Goal: Information Seeking & Learning: Learn about a topic

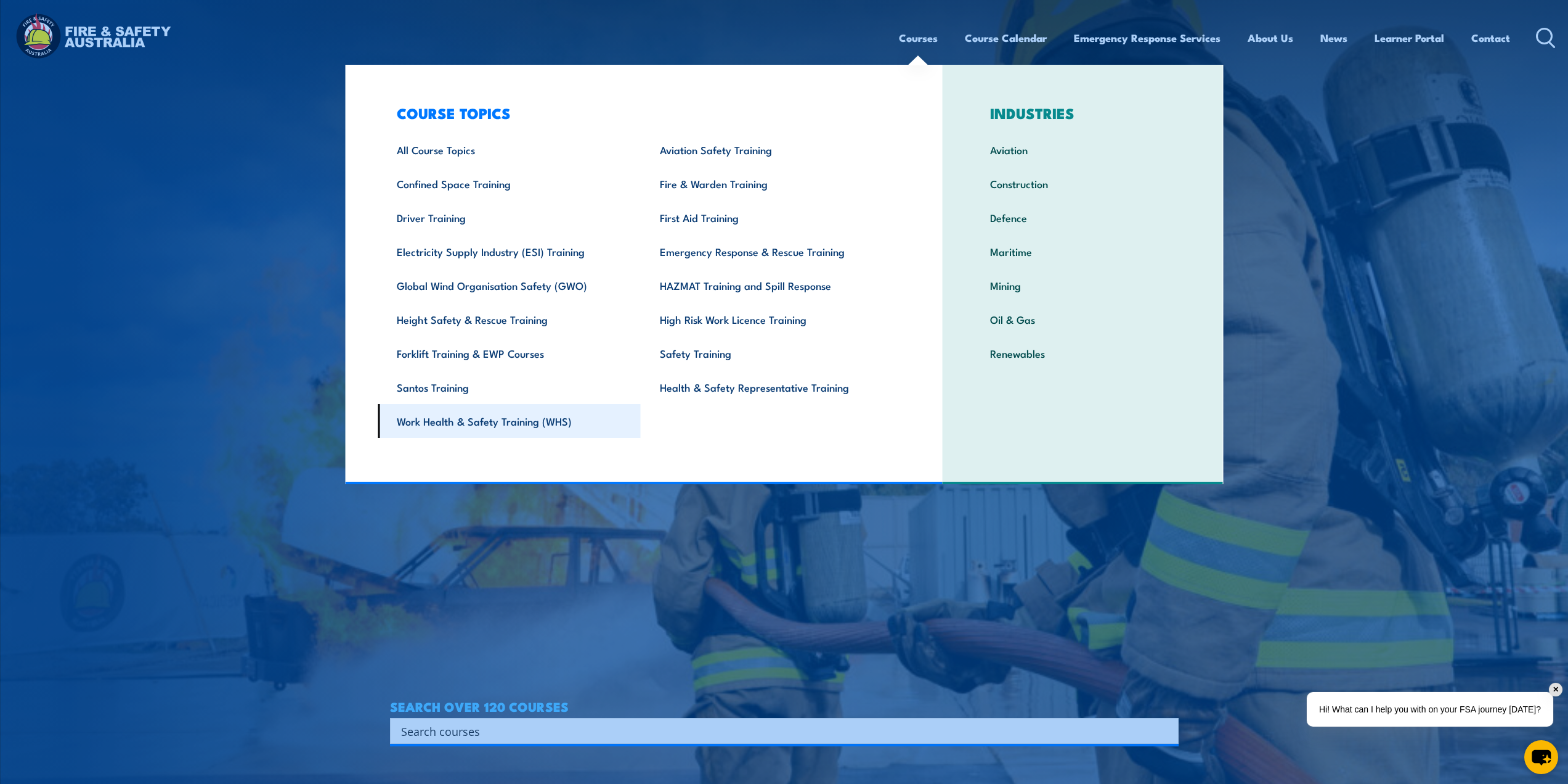
click at [482, 422] on link "Work Health & Safety Training (WHS)" at bounding box center [509, 421] width 263 height 34
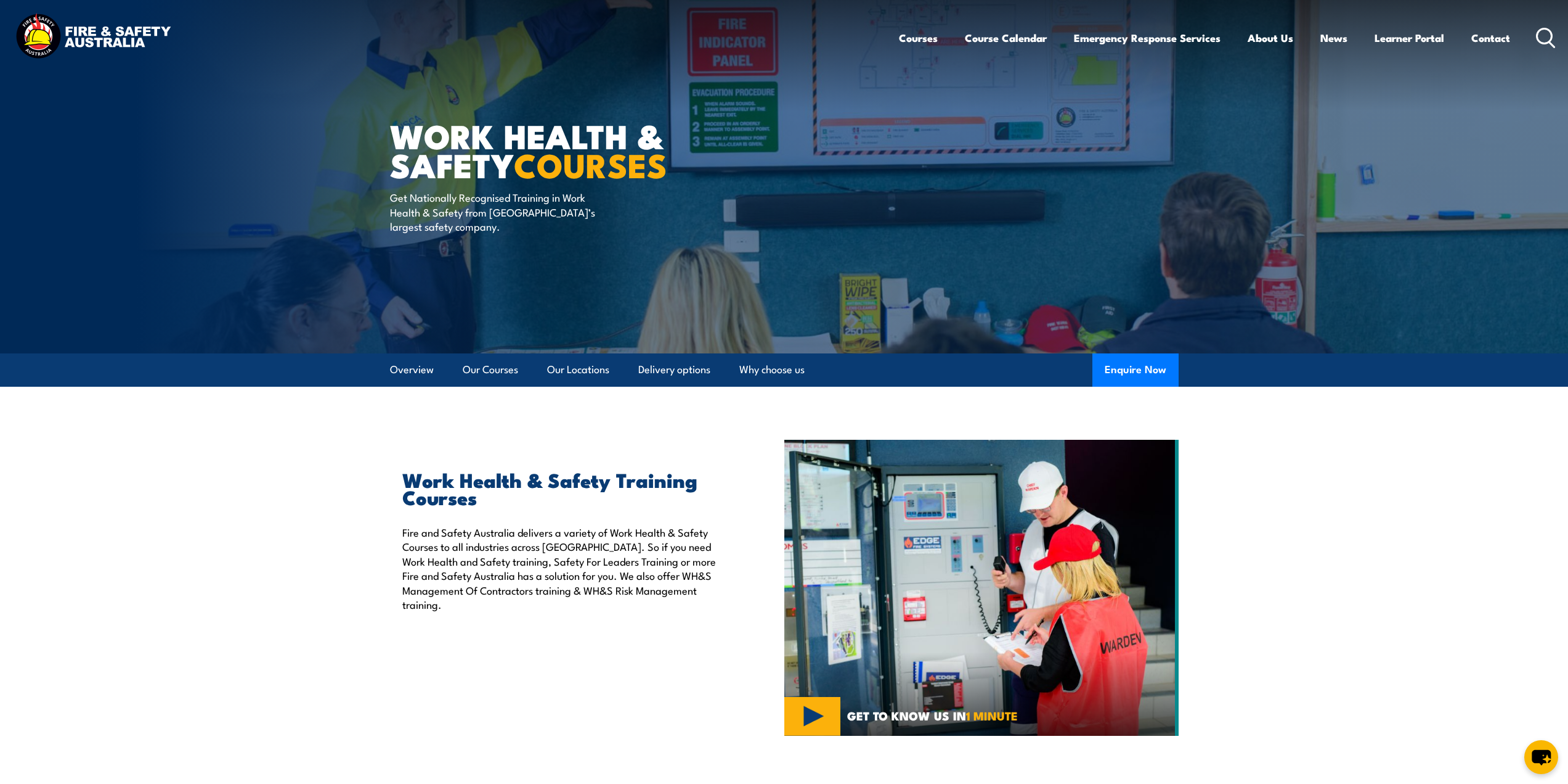
click at [1545, 45] on icon at bounding box center [1546, 38] width 19 height 20
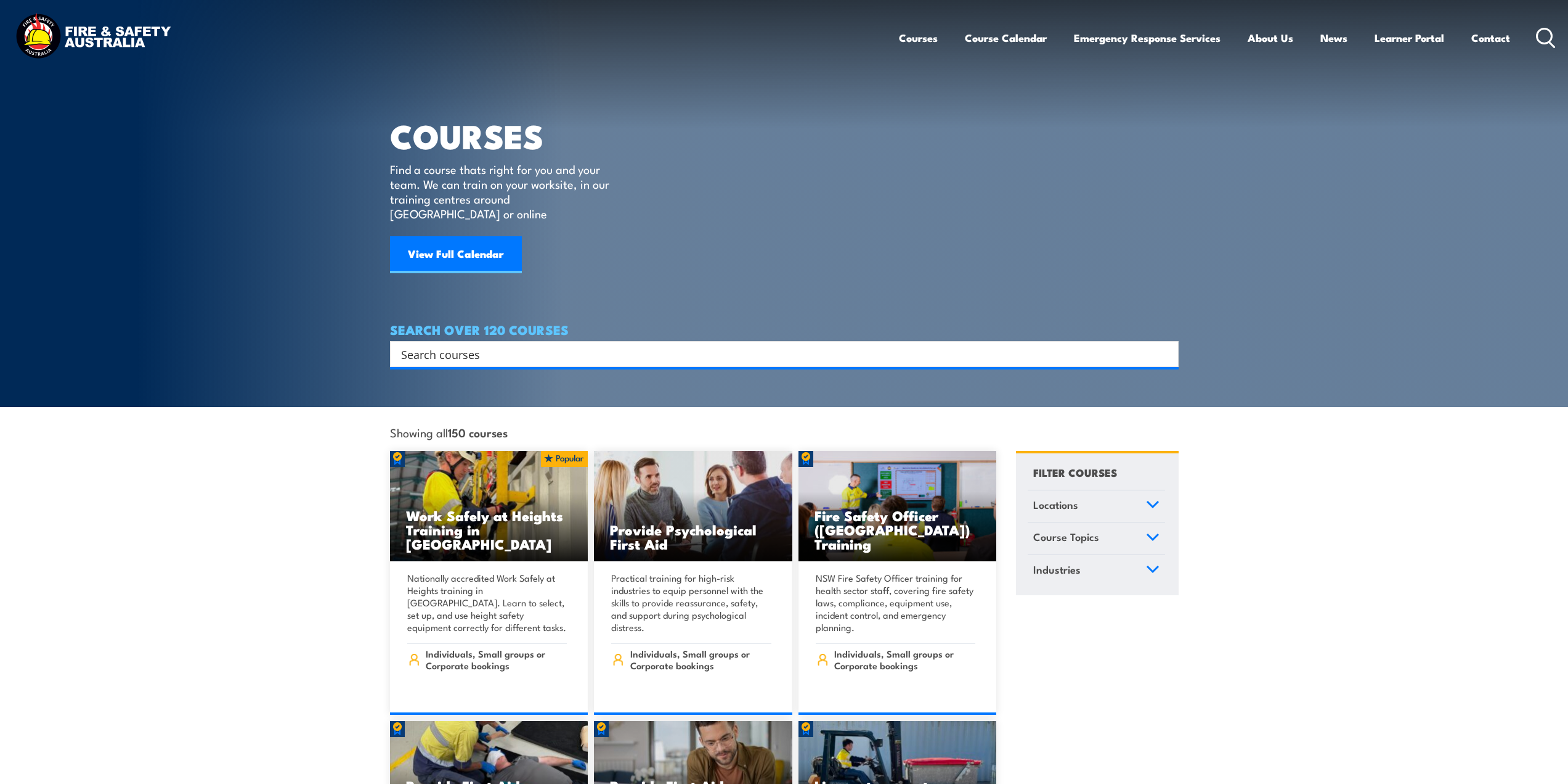
click at [515, 345] on input "Search input" at bounding box center [776, 354] width 751 height 18
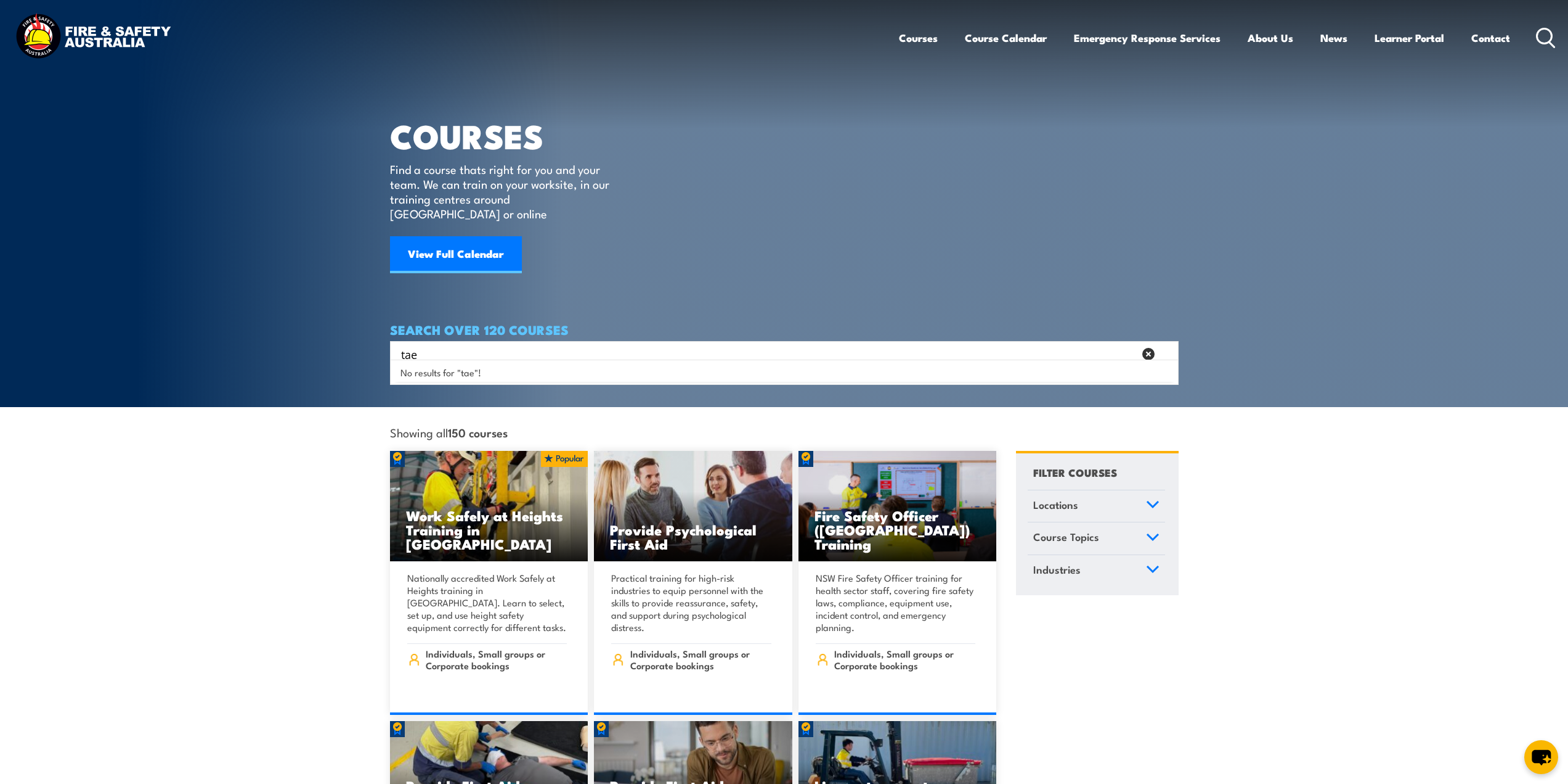
type input "tae"
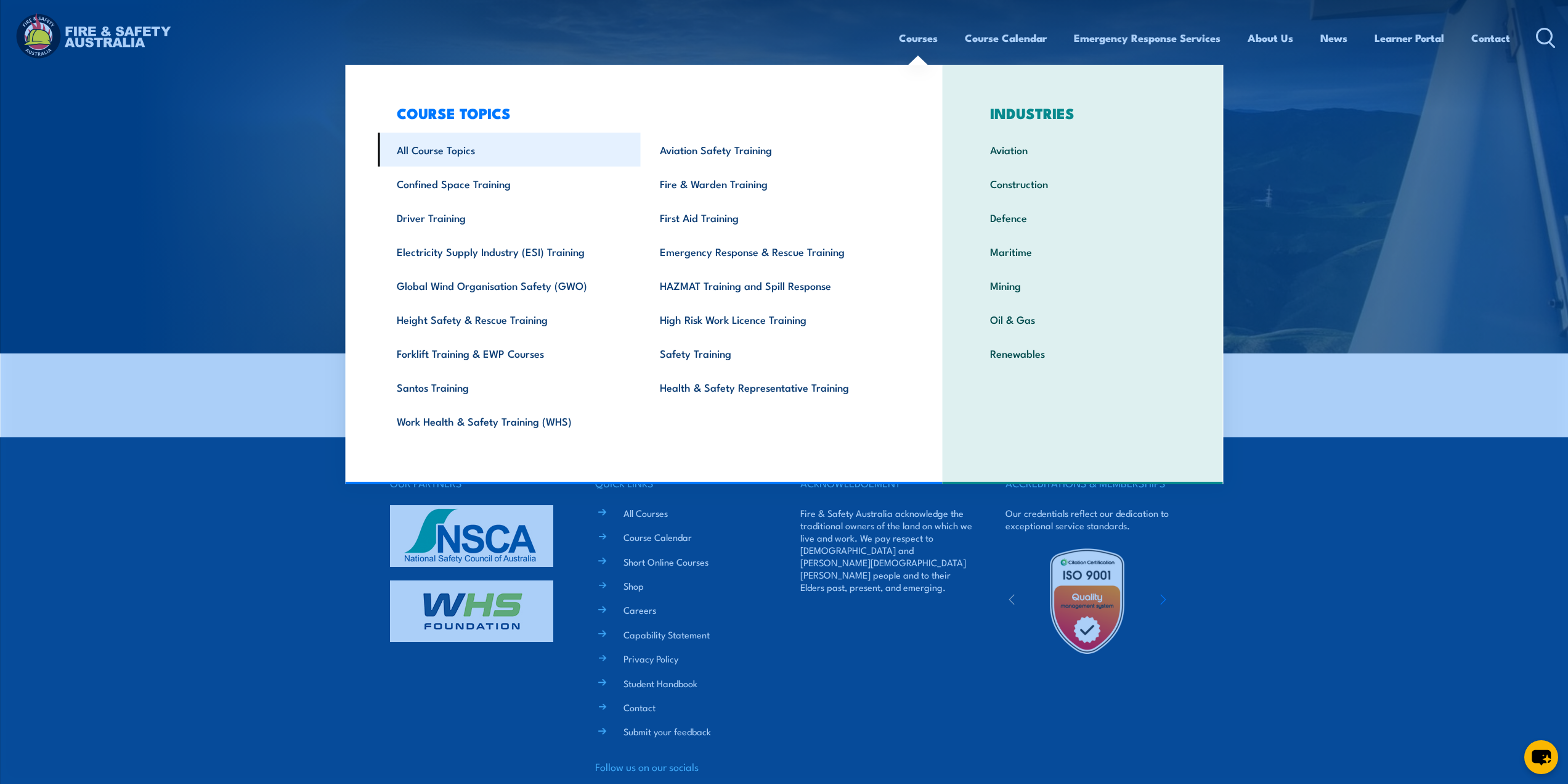
click at [442, 143] on link "All Course Topics" at bounding box center [509, 149] width 263 height 34
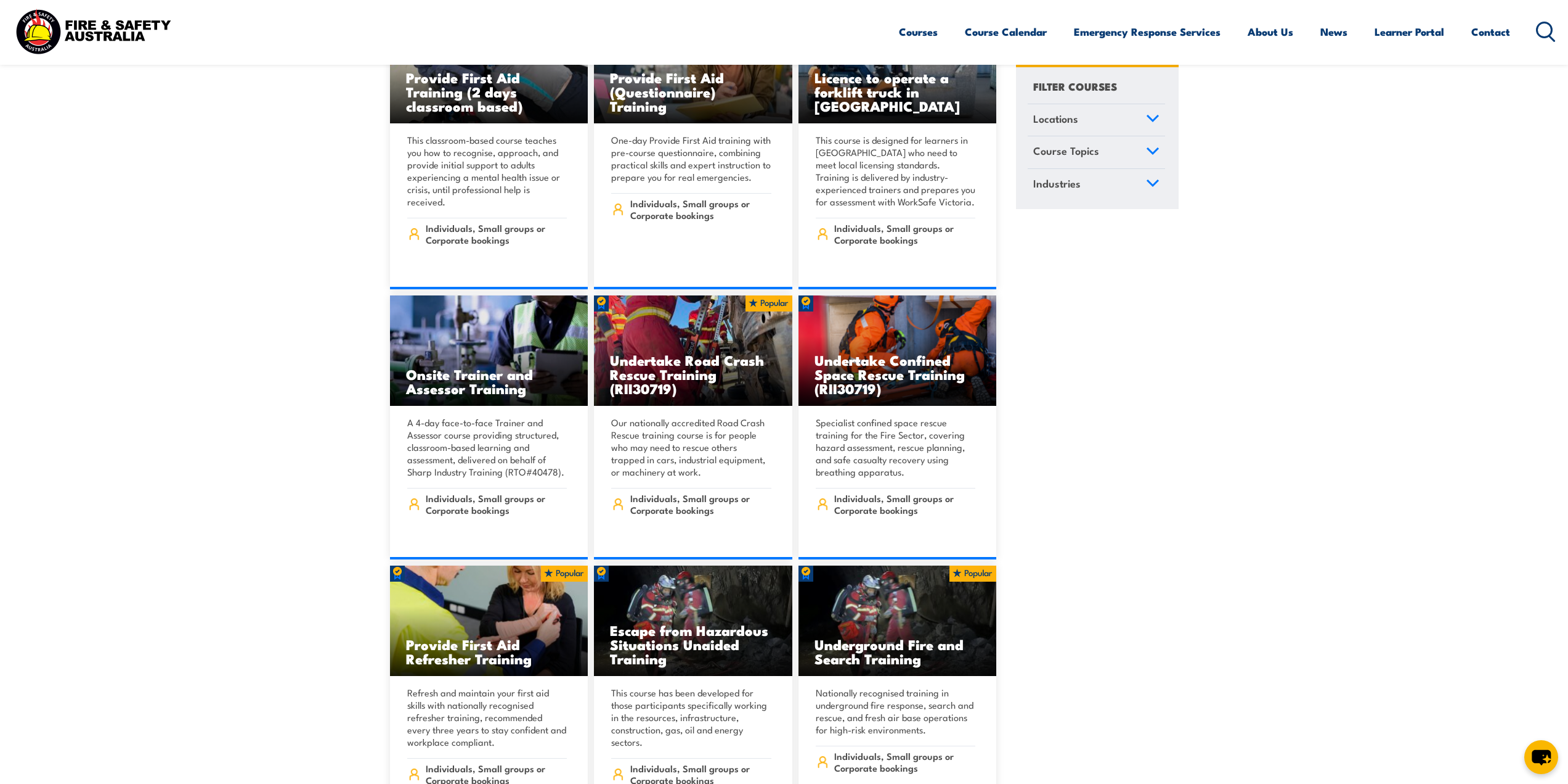
scroll to position [740, 0]
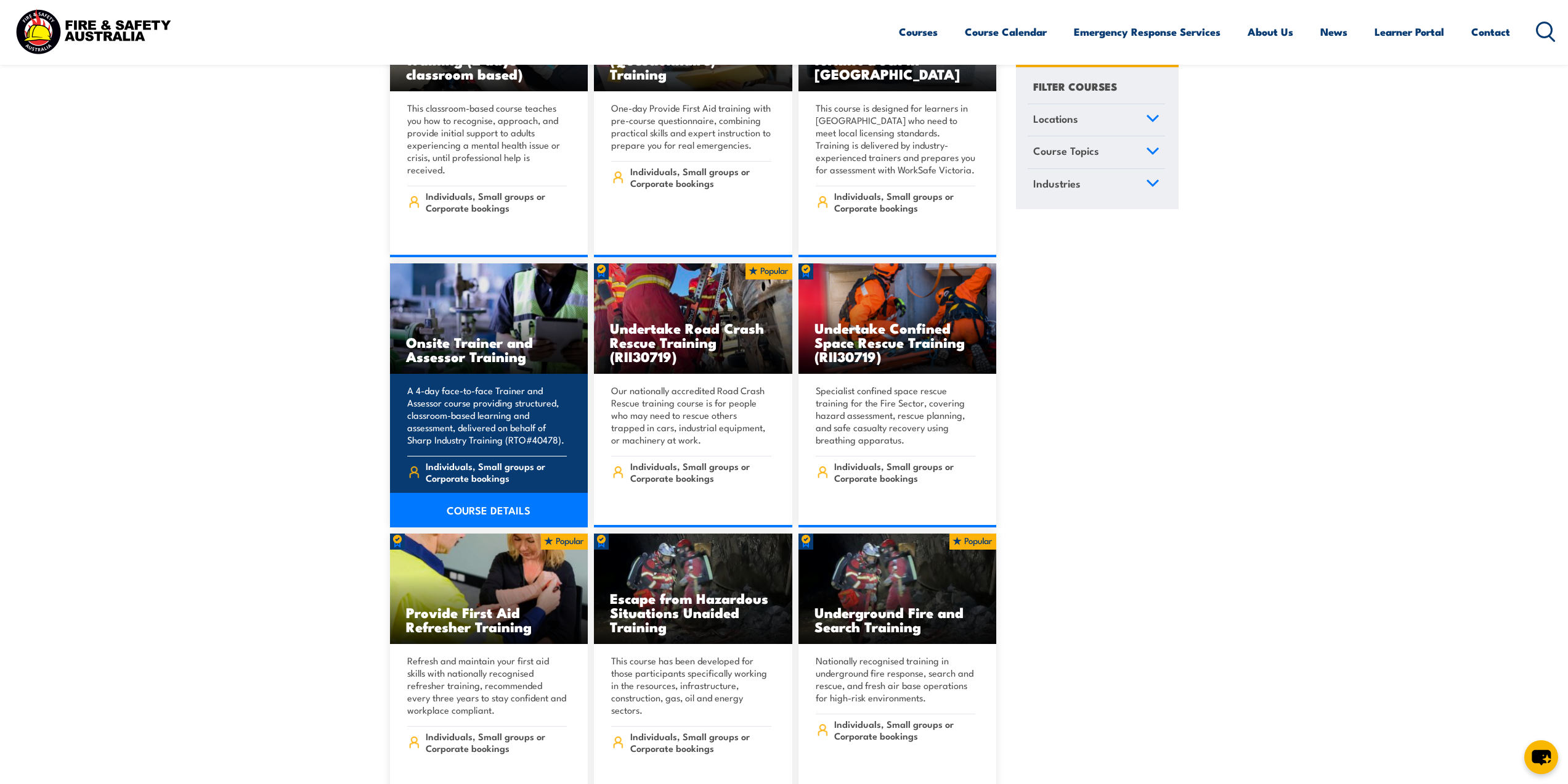
click at [495, 499] on link "COURSE DETAILS" at bounding box center [489, 510] width 198 height 35
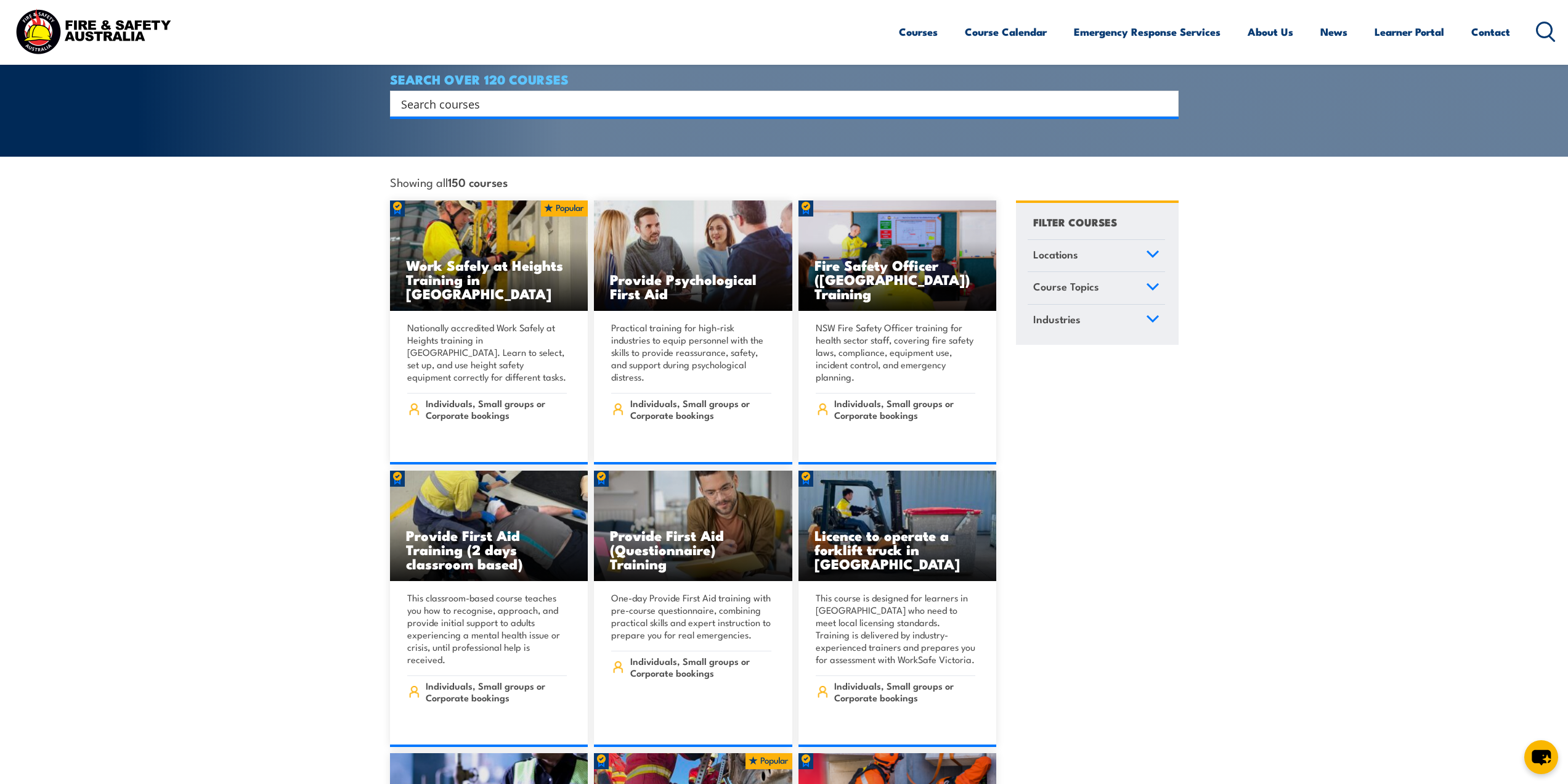
scroll to position [247, 0]
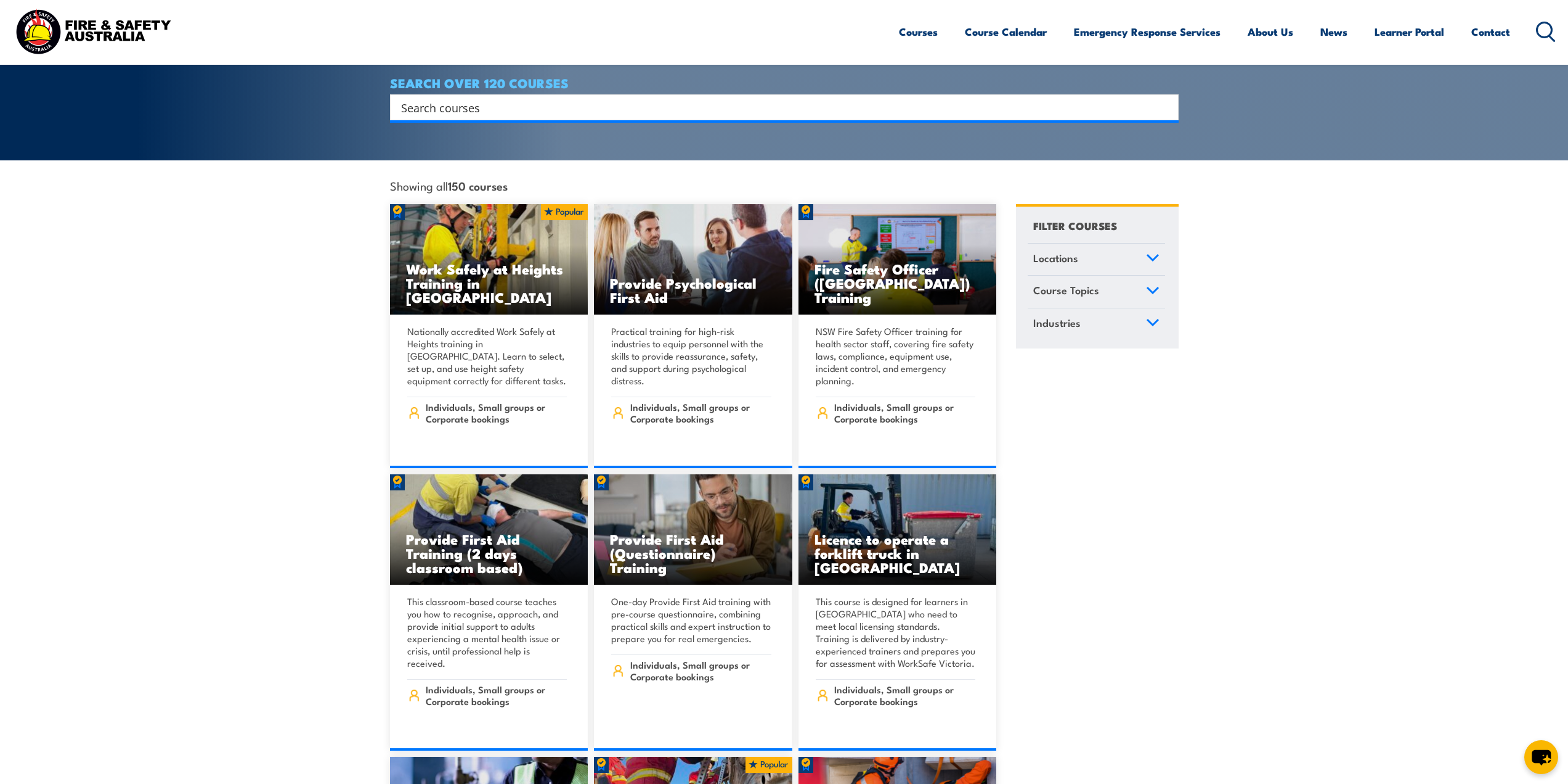
click at [703, 98] on input "Search input" at bounding box center [776, 107] width 751 height 18
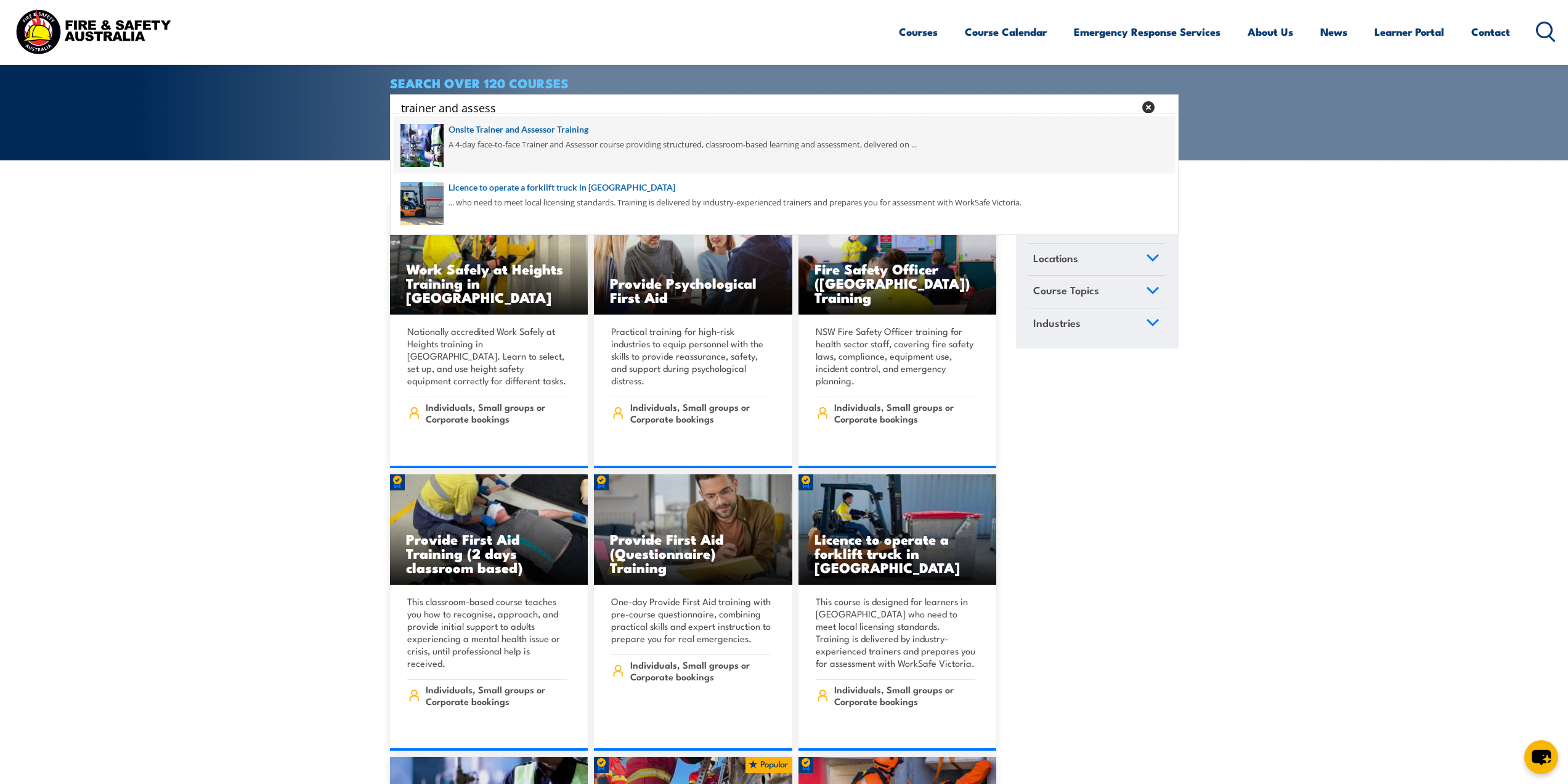
type input "trainer and assess"
click at [550, 133] on span at bounding box center [784, 145] width 782 height 58
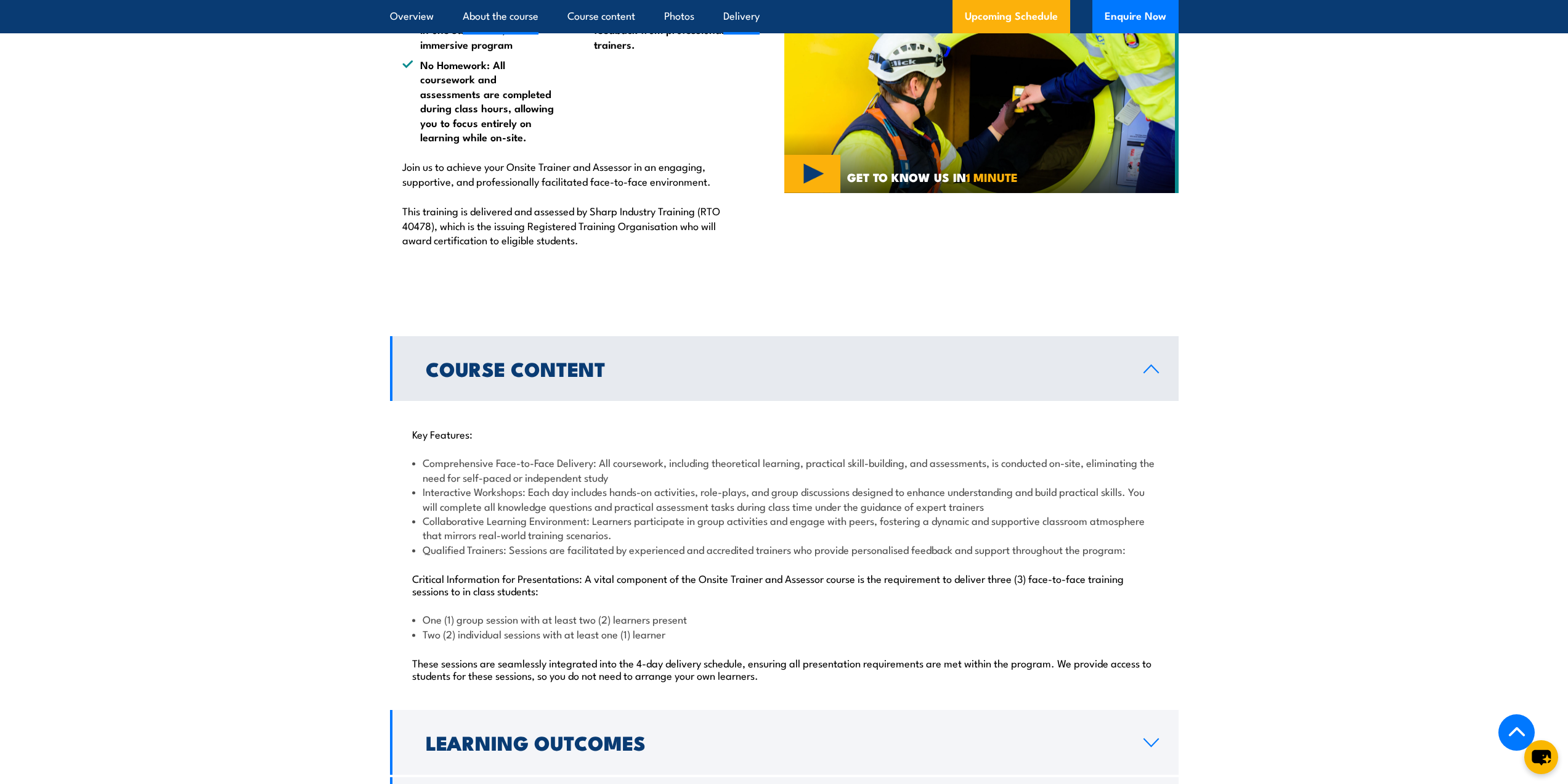
scroll to position [864, 0]
